Goal: Information Seeking & Learning: Learn about a topic

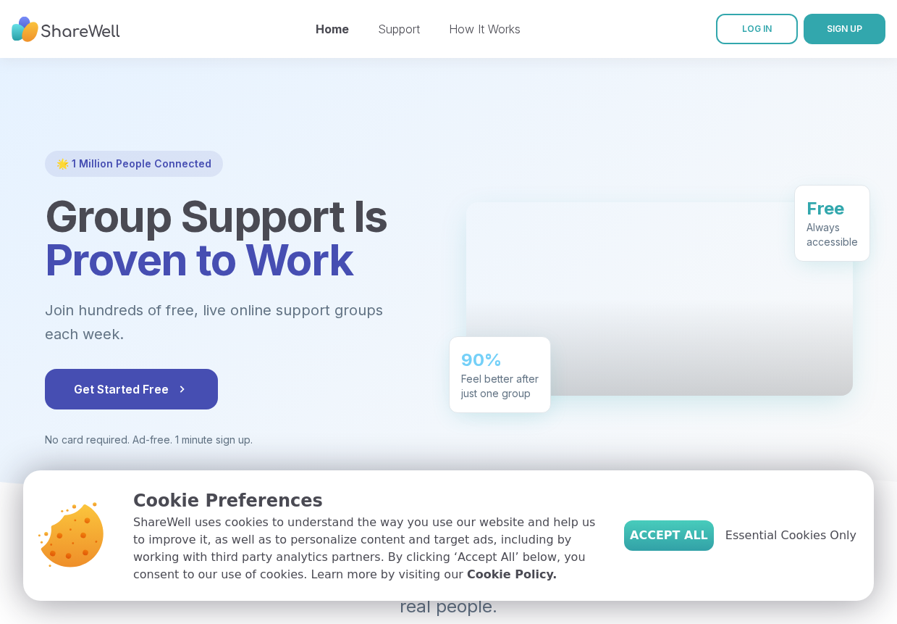
click at [691, 536] on span "Accept All" at bounding box center [669, 534] width 78 height 17
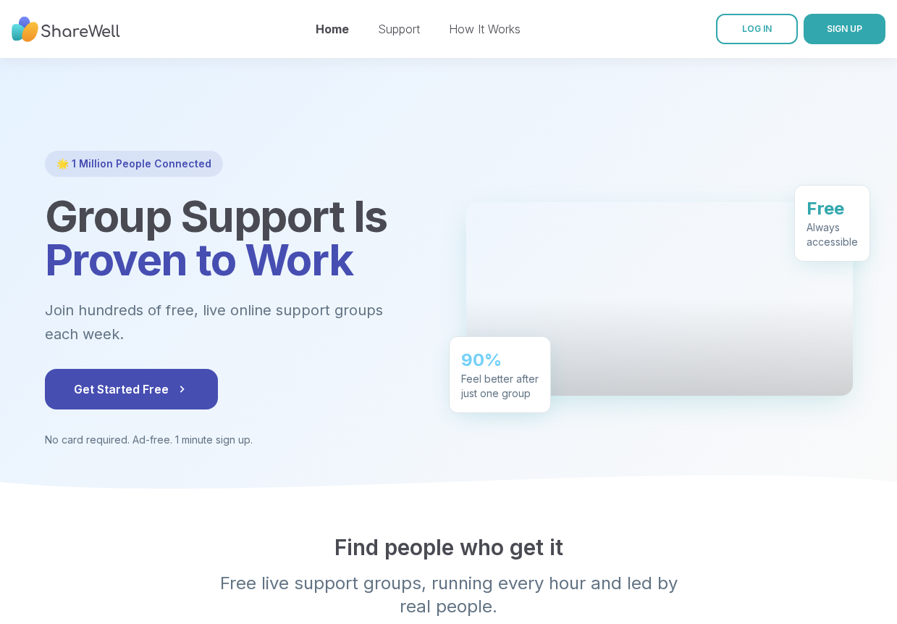
click at [414, 29] on link "Support" at bounding box center [399, 29] width 42 height 14
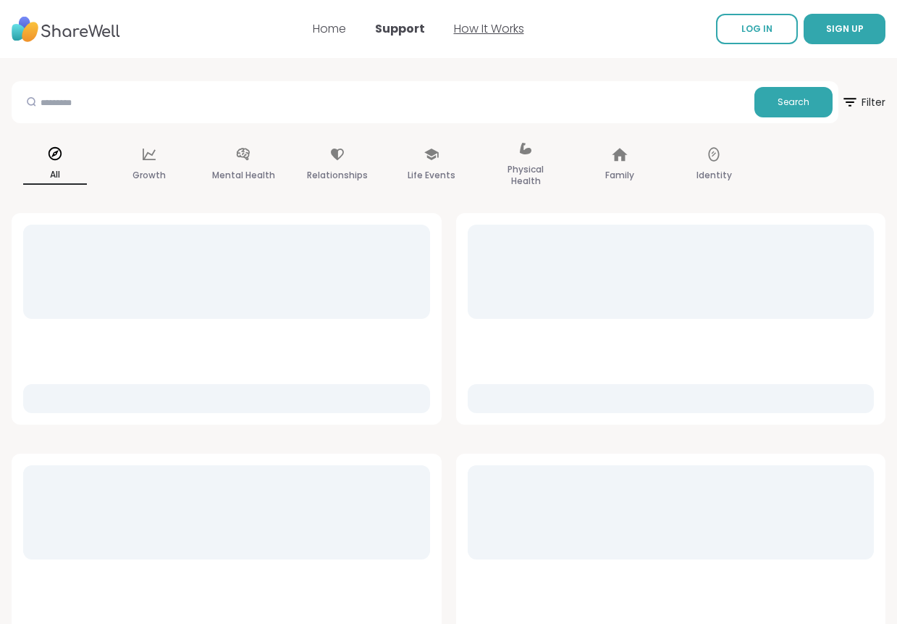
click at [474, 28] on link "How It Works" at bounding box center [489, 28] width 70 height 17
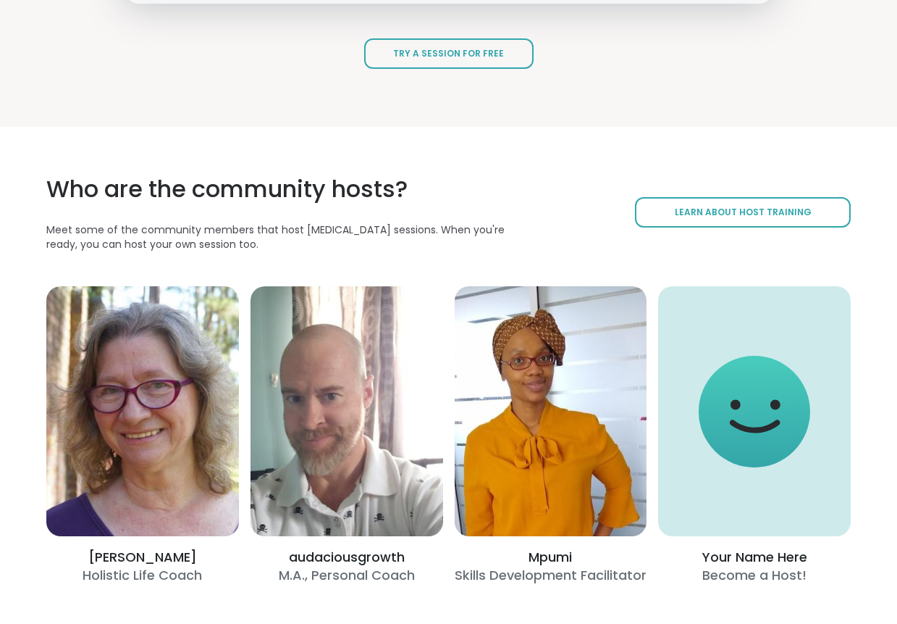
scroll to position [2267, 0]
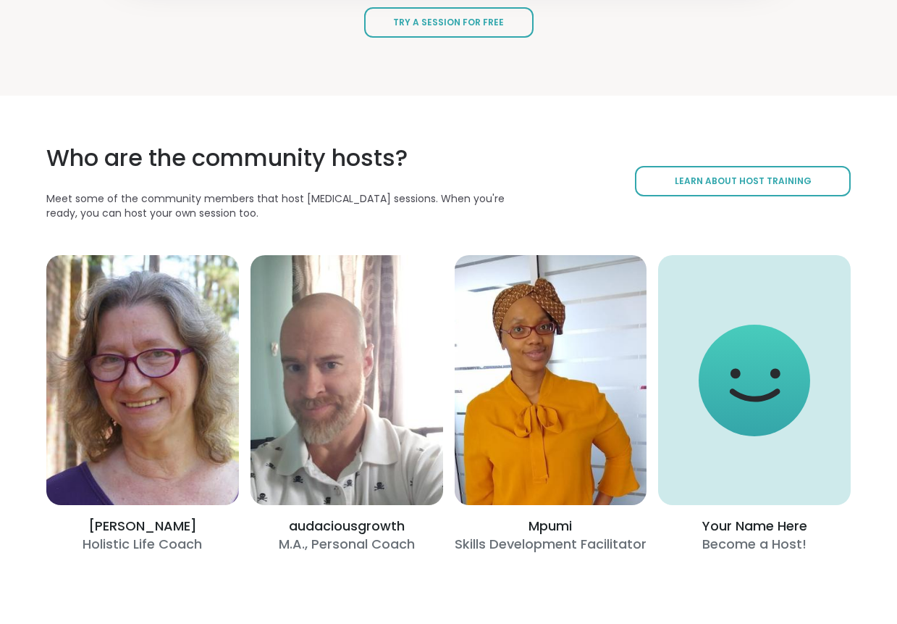
click at [895, 338] on div "Who are the community hosts? Meet some of the community members that host peer …" at bounding box center [448, 347] width 897 height 503
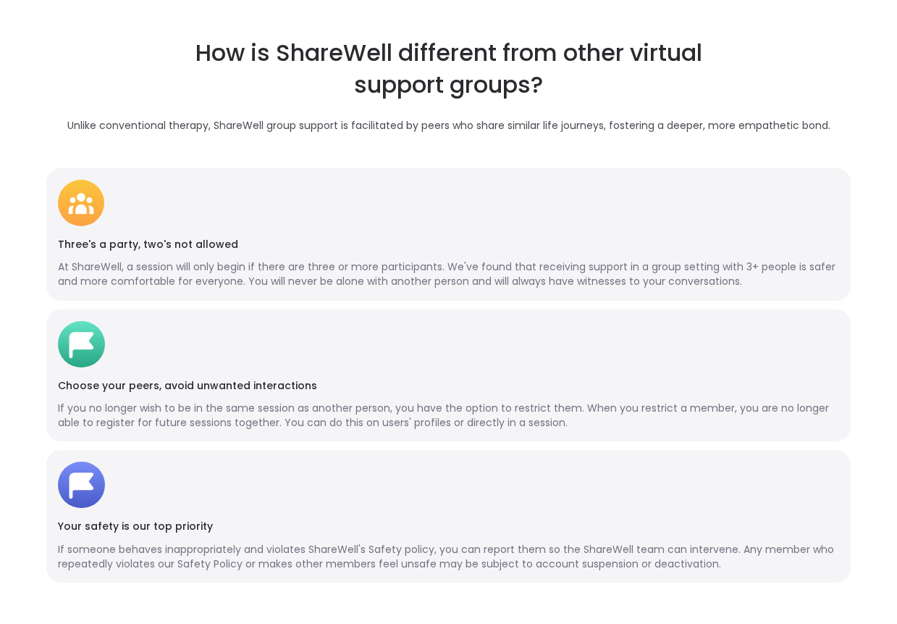
scroll to position [2882, 0]
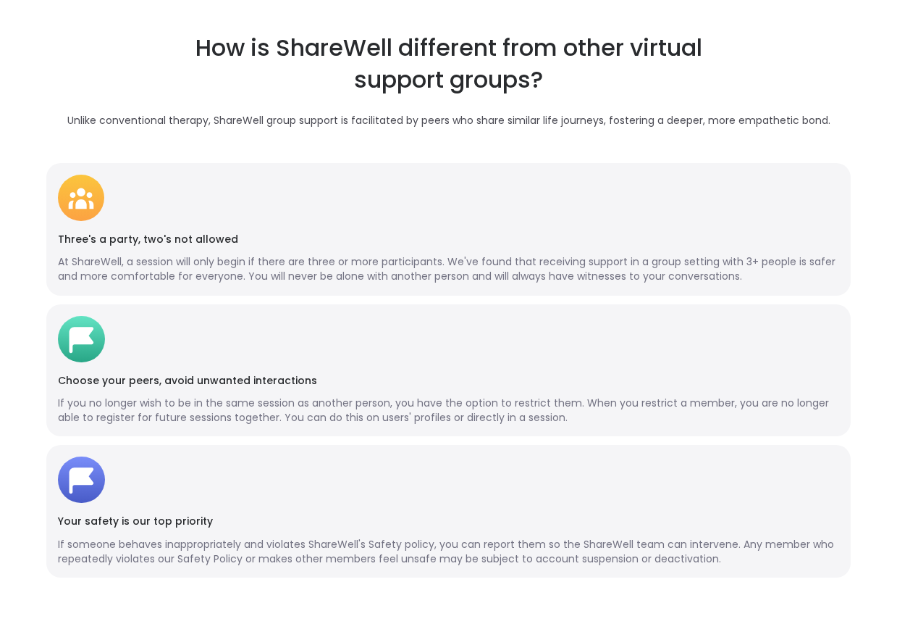
click at [893, 424] on div "How is ShareWell different from other virtual support groups? Unlike convention…" at bounding box center [448, 305] width 897 height 639
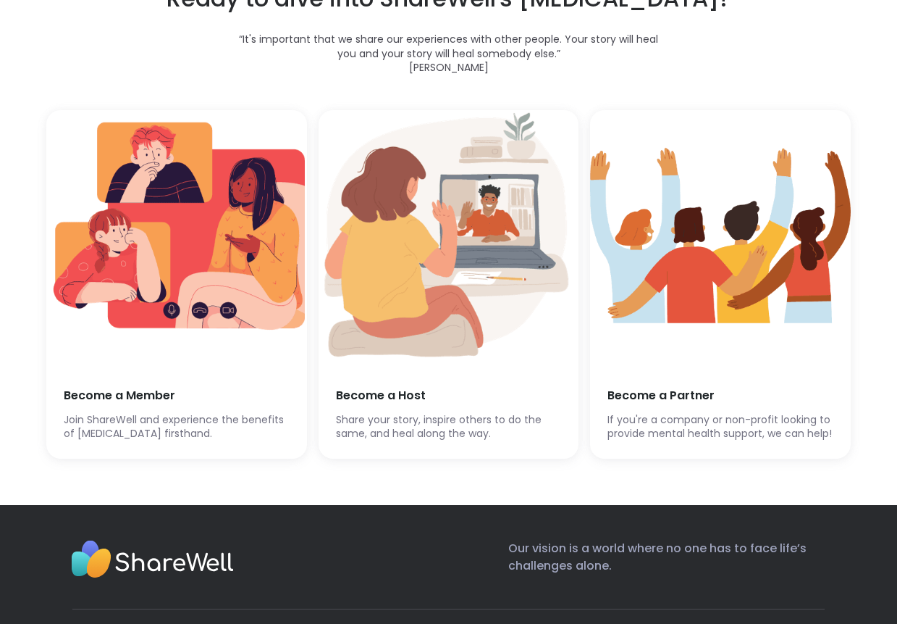
scroll to position [3771, 0]
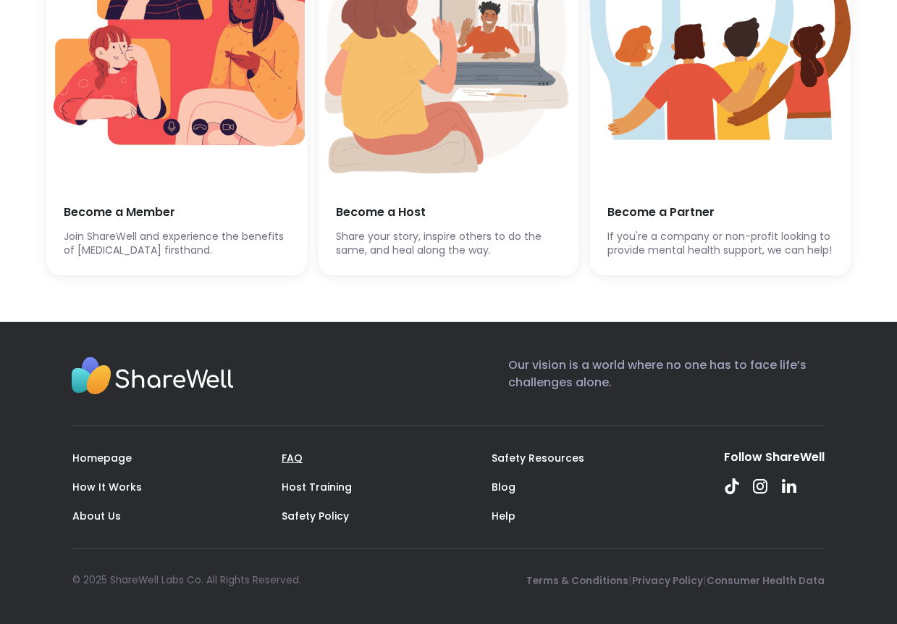
click at [282, 457] on link "FAQ" at bounding box center [292, 457] width 21 height 14
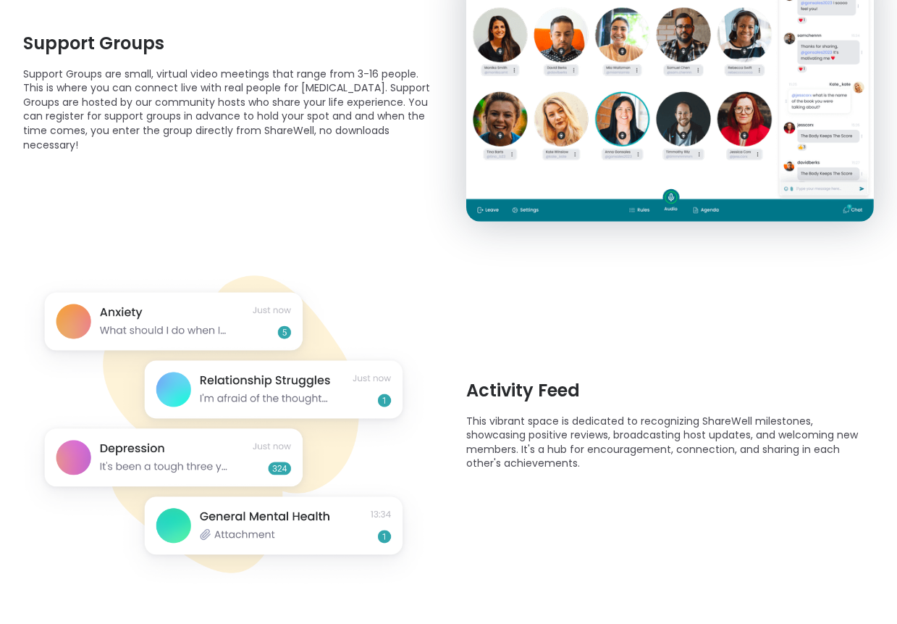
scroll to position [0, 0]
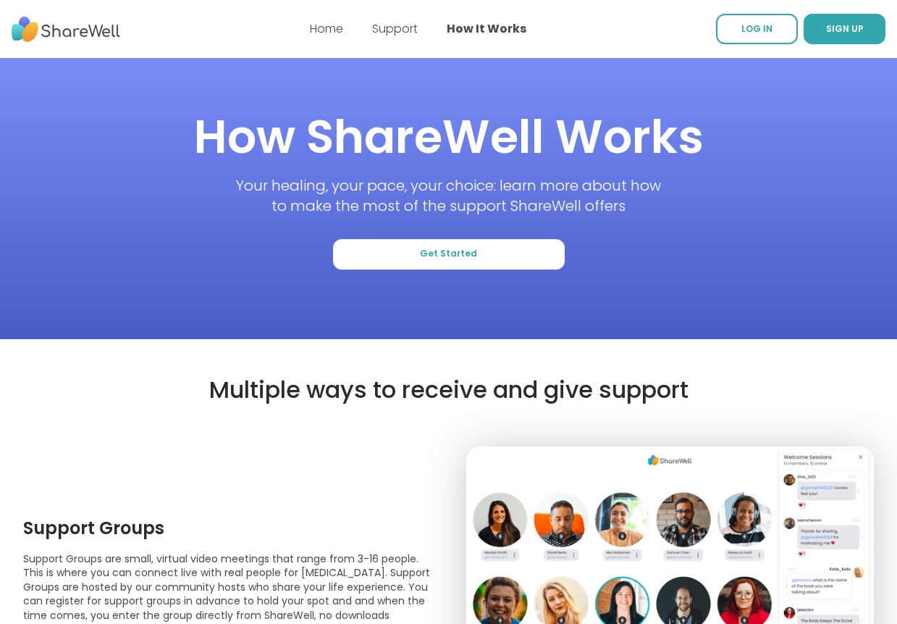
click at [77, 27] on img at bounding box center [66, 29] width 109 height 40
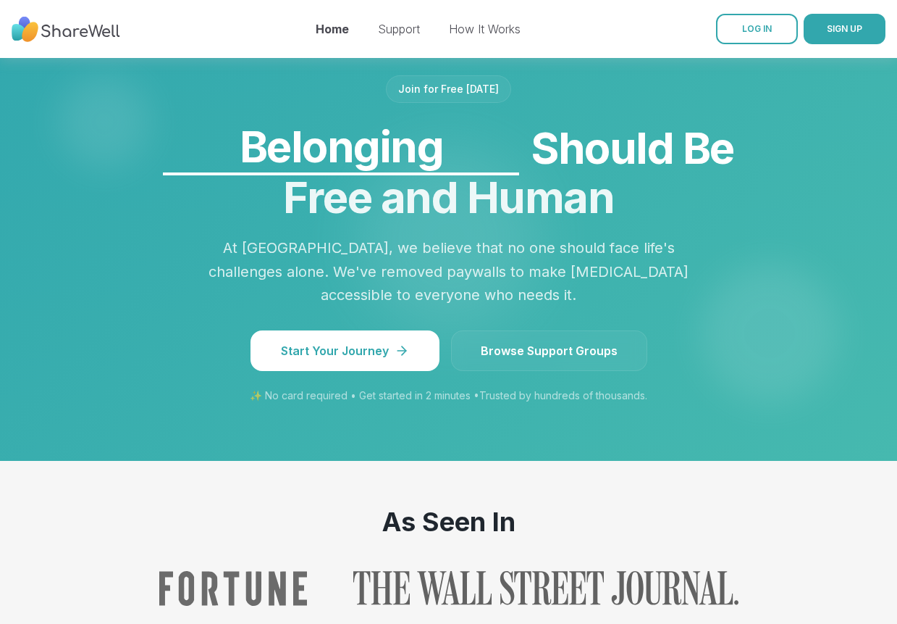
scroll to position [1229, 0]
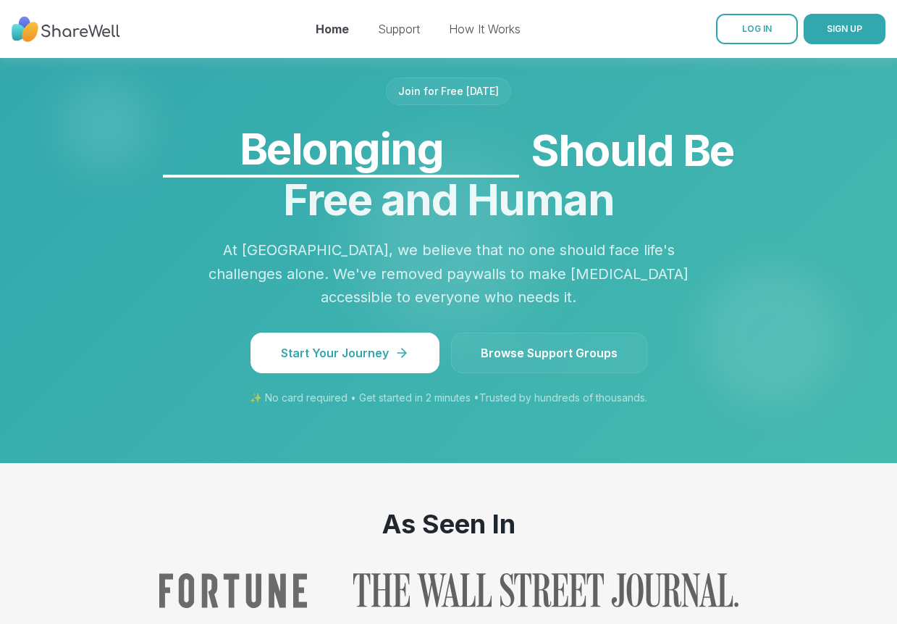
click at [595, 344] on span "Browse Support Groups" at bounding box center [549, 352] width 137 height 17
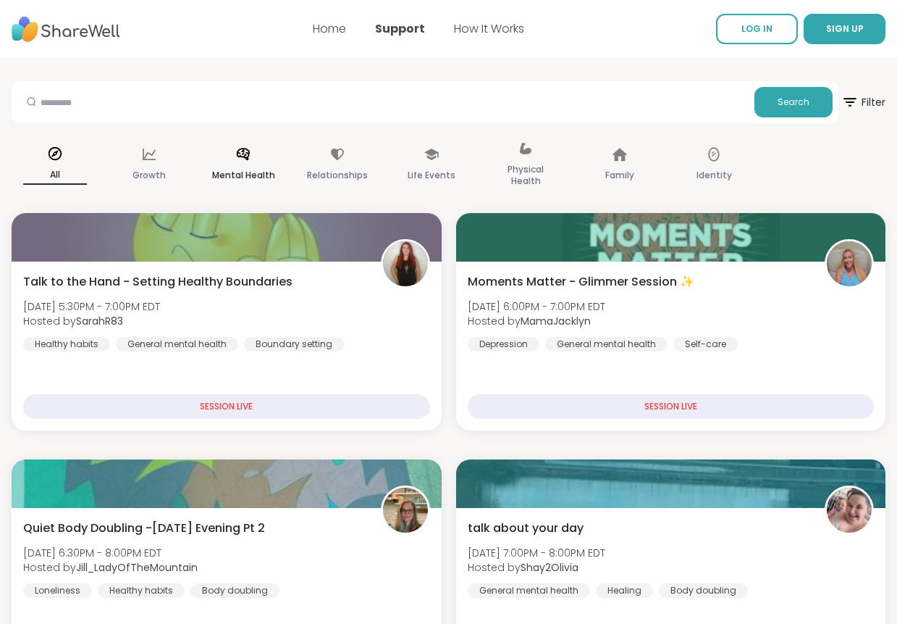
click at [248, 164] on div "Mental Health" at bounding box center [243, 165] width 87 height 72
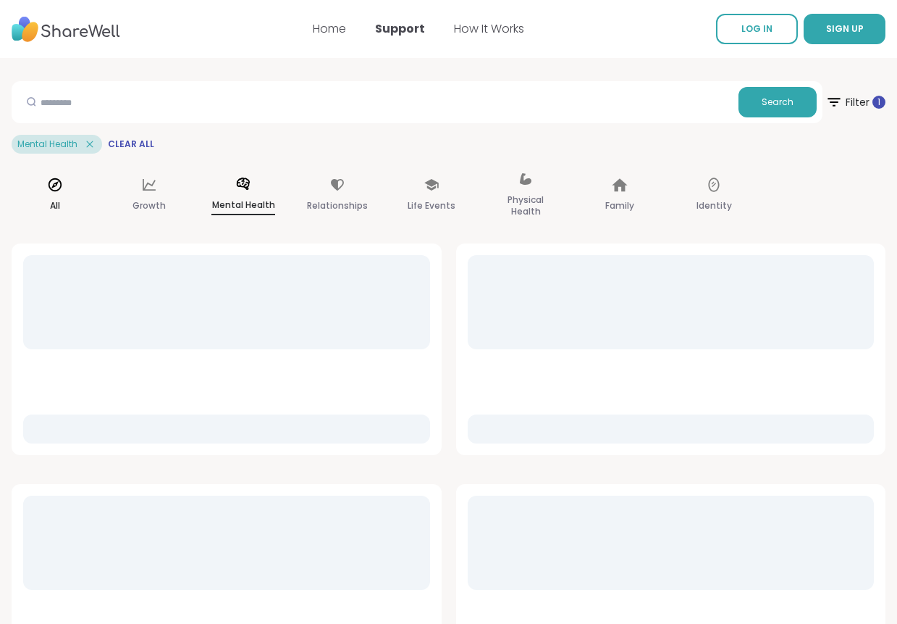
click at [61, 184] on icon at bounding box center [55, 184] width 13 height 13
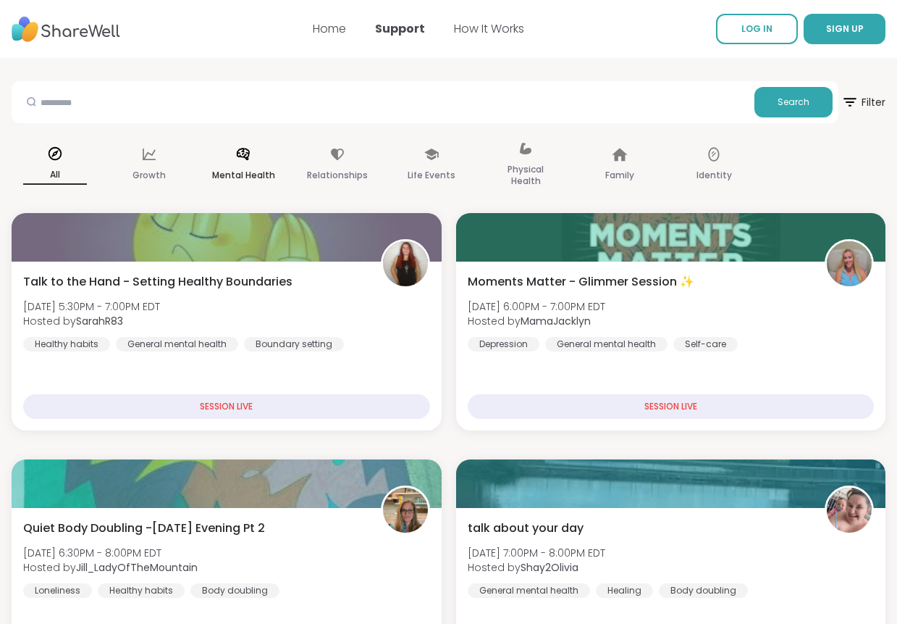
click at [237, 154] on icon at bounding box center [243, 154] width 13 height 12
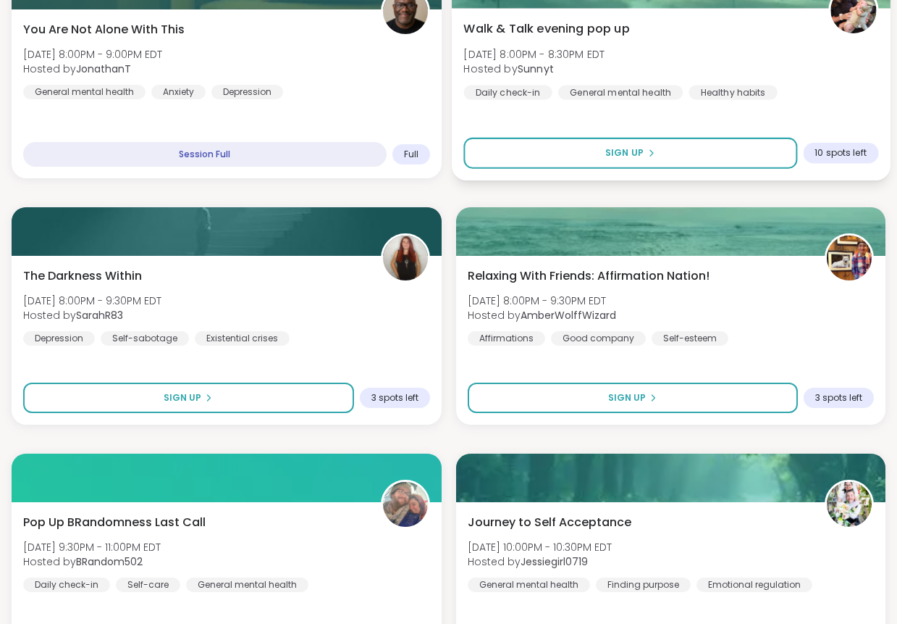
scroll to position [974, 0]
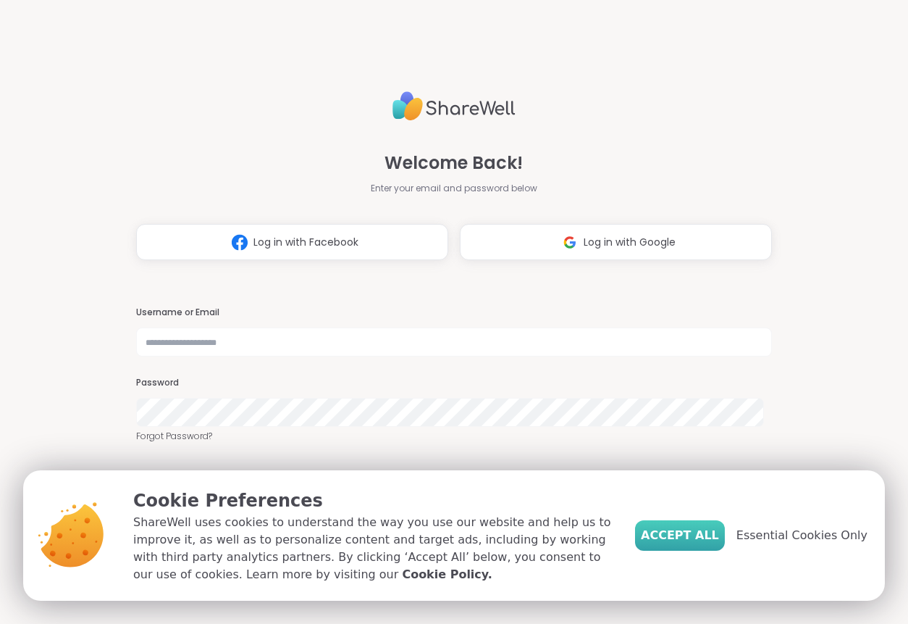
click at [700, 536] on span "Accept All" at bounding box center [680, 534] width 78 height 17
